Goal: Contribute content: Contribute content

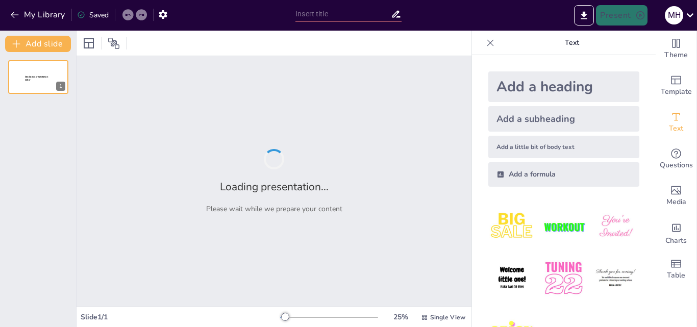
type input "Aprendiendo sobre los Animales del Perú: Actividades Interactivas para Niños"
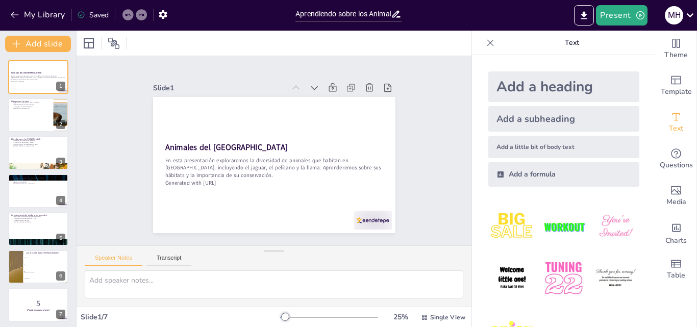
scroll to position [38, 0]
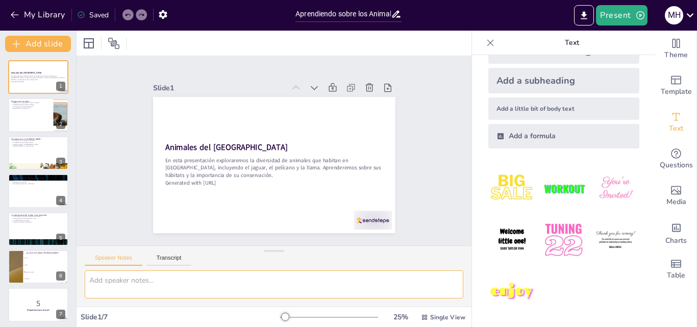
click at [130, 283] on textarea at bounding box center [274, 284] width 378 height 28
checkbox input "true"
click at [36, 108] on p "Necesidad de conservación." at bounding box center [31, 108] width 40 height 2
type textarea "El jaguar juega un rol fundamental en el equilibrio del ecosistema de la selva.…"
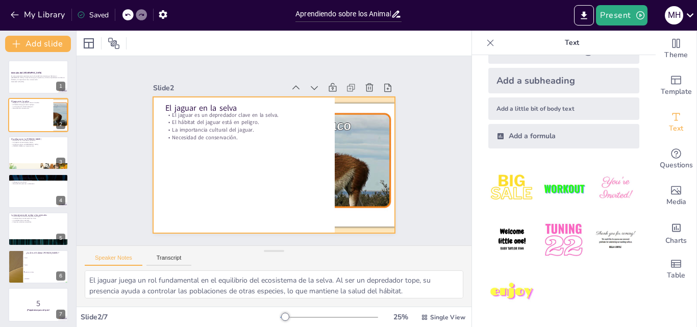
checkbox input "true"
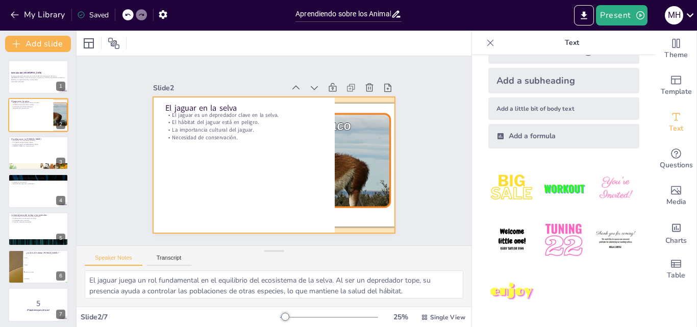
checkbox input "true"
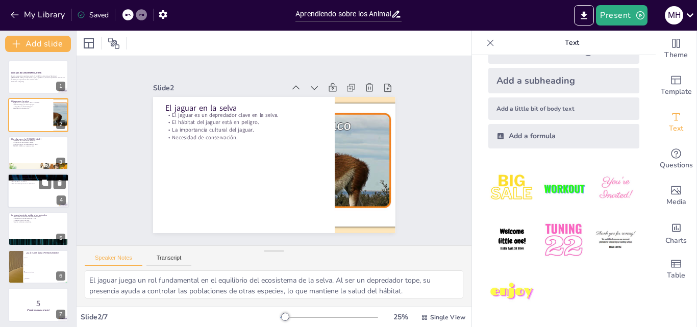
checkbox input "true"
click at [49, 191] on div at bounding box center [38, 190] width 61 height 35
type textarea "La llama es fundamental para las comunidades andinas, ya que se utiliza para tr…"
checkbox input "true"
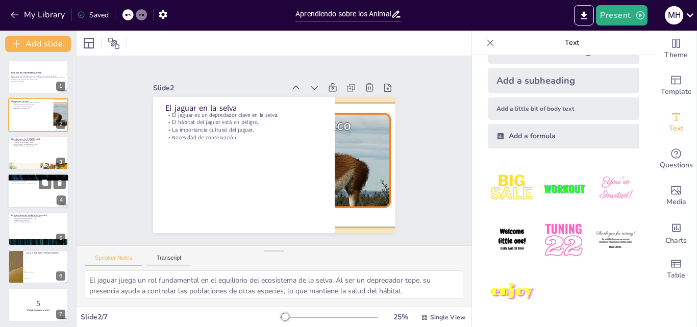
checkbox input "true"
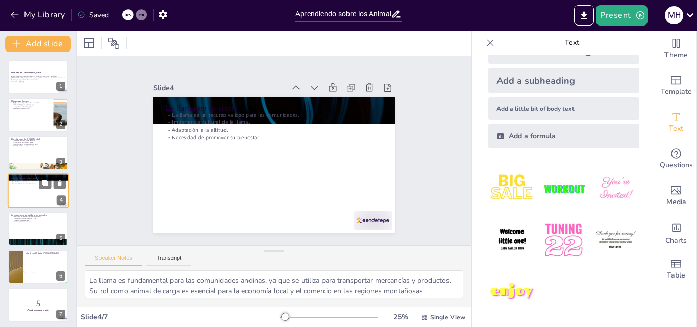
scroll to position [2, 0]
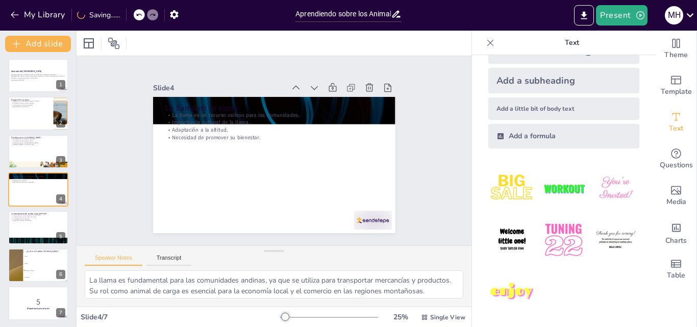
checkbox input "true"
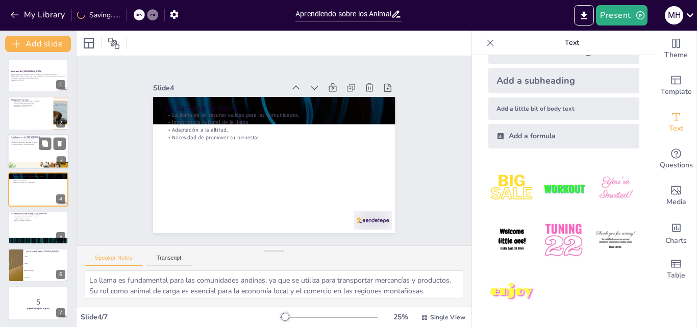
checkbox input "true"
click at [40, 151] on div at bounding box center [38, 151] width 61 height 35
type textarea "La adaptación [PERSON_NAME] a su entorno [PERSON_NAME] es fascinante. Su estruc…"
checkbox input "true"
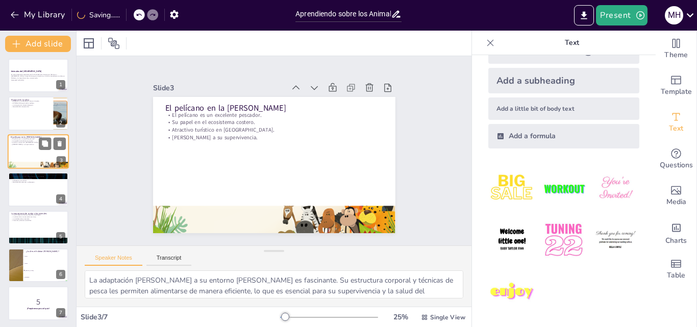
scroll to position [0, 0]
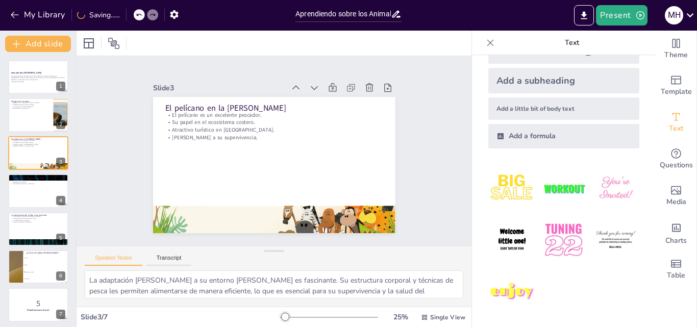
checkbox input "true"
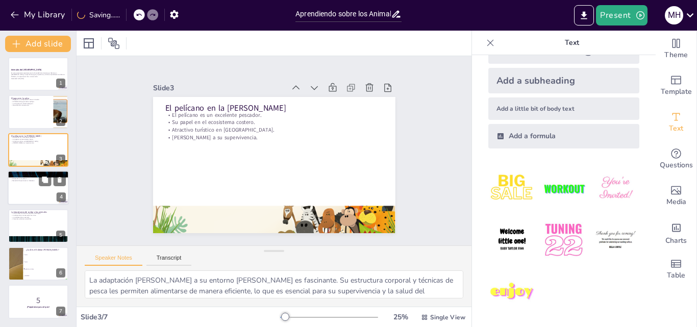
checkbox input "true"
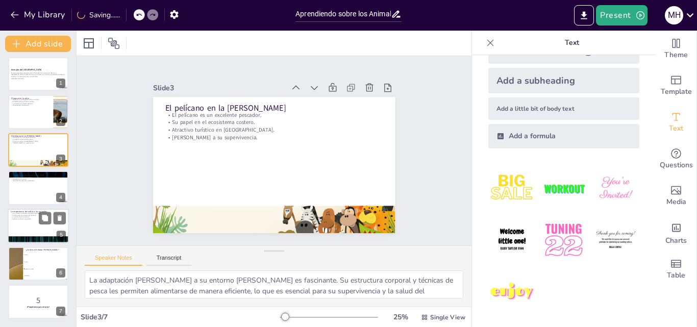
checkbox input "true"
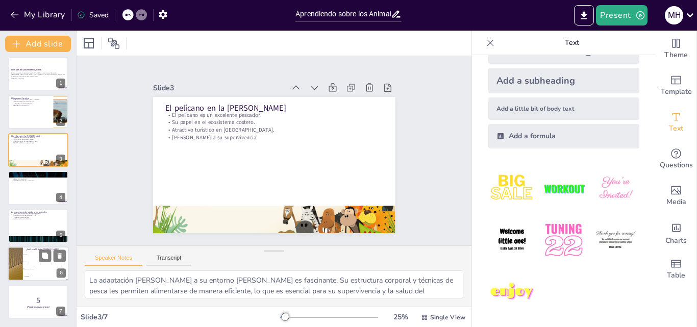
checkbox input "true"
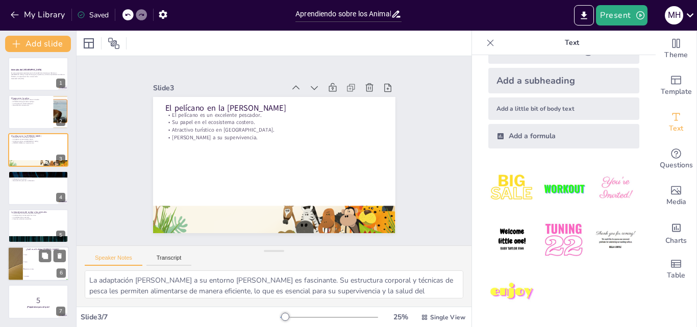
checkbox input "true"
click at [36, 257] on li "Selva" at bounding box center [46, 254] width 46 height 7
type textarea "La respuesta correcta es "[PERSON_NAME]", como se menciona en la diapositiva so…"
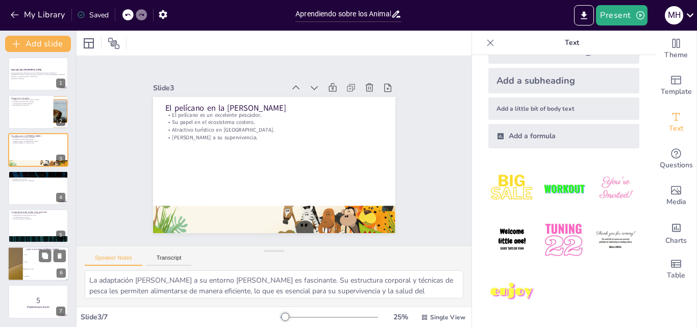
checkbox input "true"
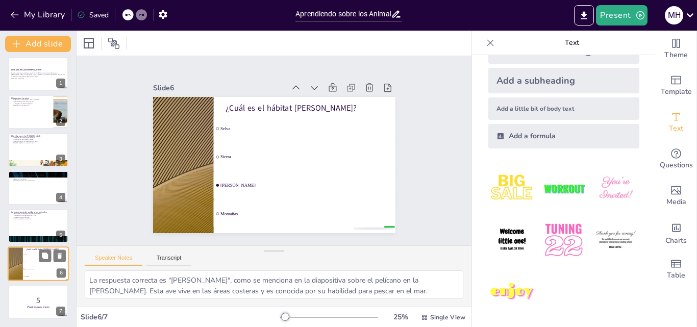
checkbox input "true"
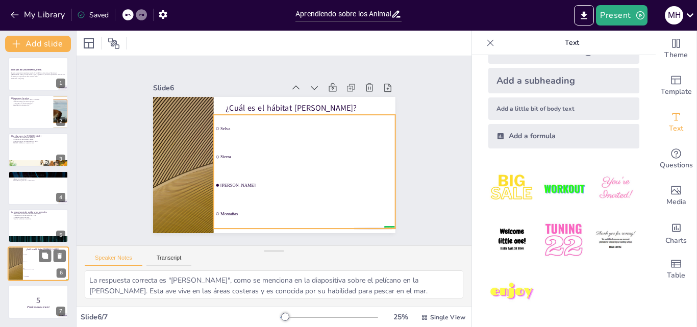
checkbox input "true"
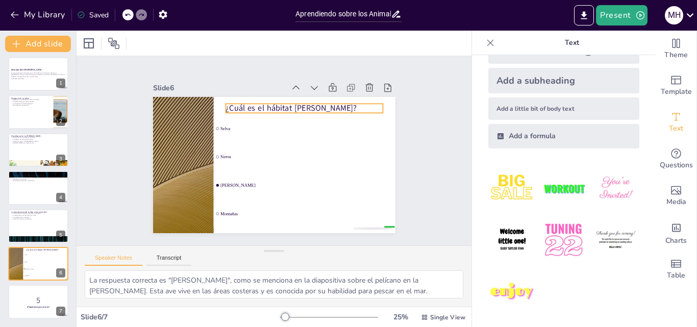
checkbox input "true"
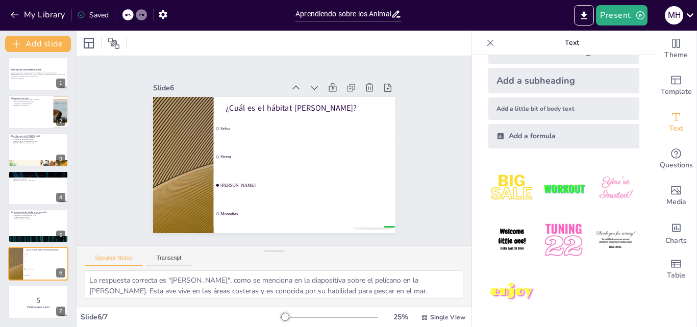
checkbox input "true"
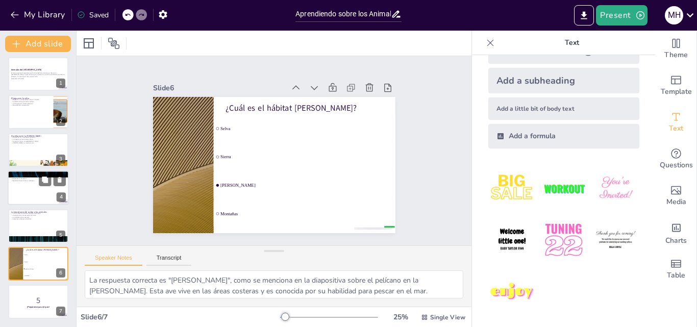
checkbox input "true"
click at [31, 205] on div "La llama en la [GEOGRAPHIC_DATA] llama es un recurso valioso para las comunidad…" at bounding box center [38, 187] width 61 height 35
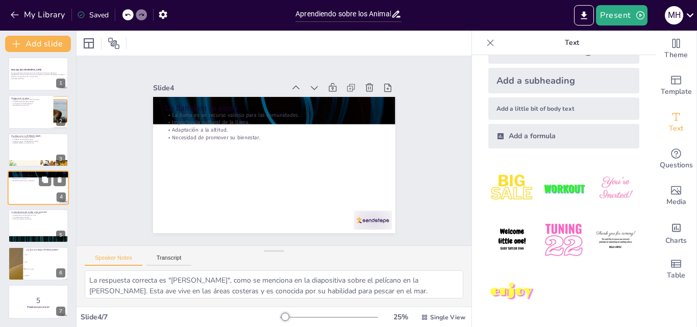
type textarea "La llama es fundamental para las comunidades andinas, ya que se utiliza para tr…"
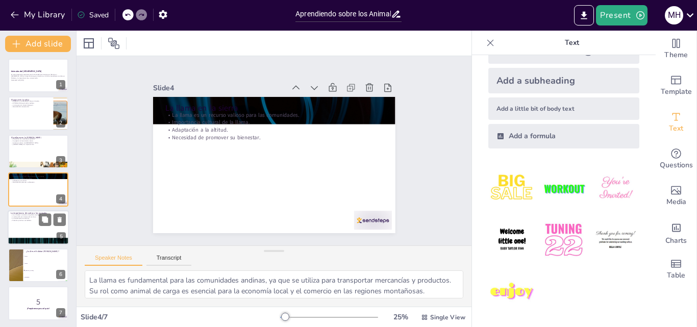
checkbox input "true"
click at [27, 229] on div at bounding box center [38, 227] width 61 height 35
type textarea "Los animales son parte integral de los ecosistemas, y su desaparición puede ten…"
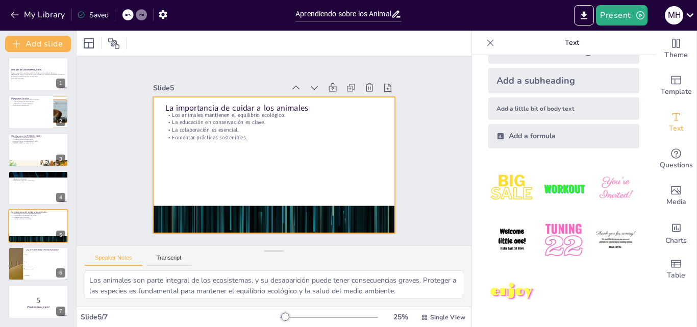
checkbox input "true"
